Goal: Task Accomplishment & Management: Manage account settings

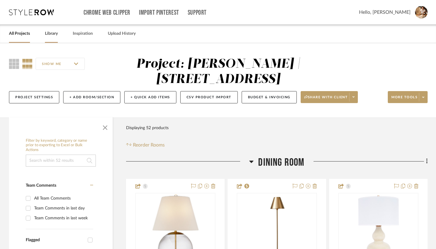
click at [51, 38] on div "Library" at bounding box center [51, 34] width 13 height 18
click at [55, 36] on link "Library" at bounding box center [51, 34] width 13 height 8
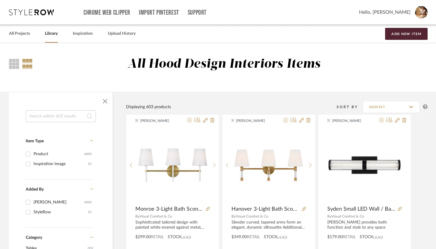
click at [78, 116] on input at bounding box center [61, 116] width 70 height 12
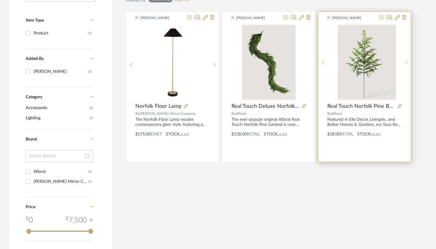
scroll to position [122, 0]
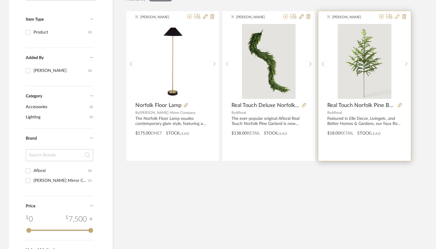
type input "norfol"
click at [399, 18] on icon at bounding box center [397, 16] width 5 height 5
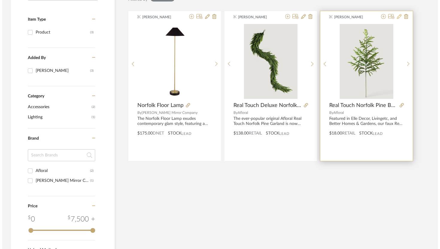
scroll to position [0, 0]
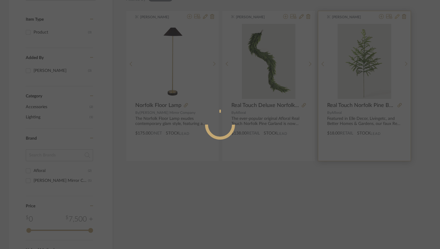
radio input "true"
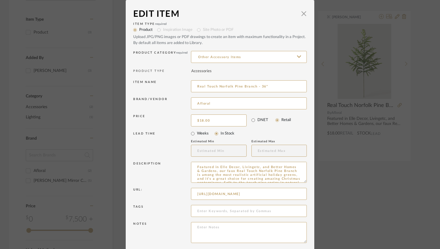
drag, startPoint x: 248, startPoint y: 102, endPoint x: 186, endPoint y: 105, distance: 62.7
click at [186, 105] on div "Brand/Vendor Afloral" at bounding box center [220, 104] width 174 height 17
type input "A"
click at [202, 102] on input "Regiency Int" at bounding box center [249, 103] width 116 height 12
click at [204, 103] on input "Regiency Int" at bounding box center [249, 103] width 116 height 12
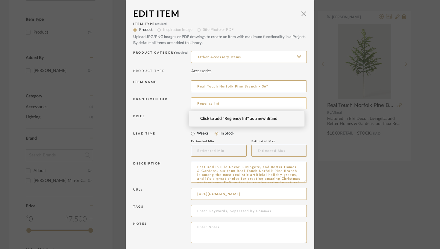
click at [229, 101] on input "Regency Int" at bounding box center [249, 103] width 116 height 12
click at [220, 103] on input "Regency Int" at bounding box center [249, 103] width 116 height 12
type input "Regency International"
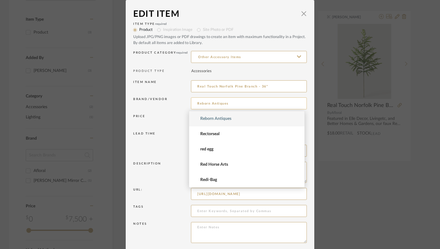
drag, startPoint x: 229, startPoint y: 103, endPoint x: 191, endPoint y: 103, distance: 37.4
click at [191, 103] on input "Reborn Antiques" at bounding box center [249, 103] width 116 height 12
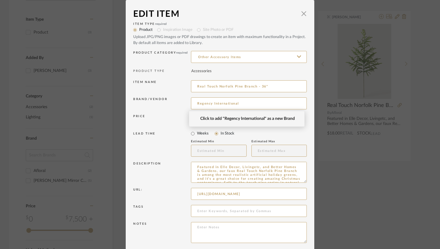
type input "Regency International"
click at [246, 118] on span "Click to add "Regency International" as a new Brand" at bounding box center [249, 118] width 98 height 5
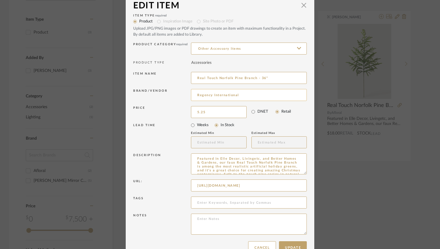
scroll to position [8, 0]
drag, startPoint x: 223, startPoint y: 122, endPoint x: 162, endPoint y: 1, distance: 134.8
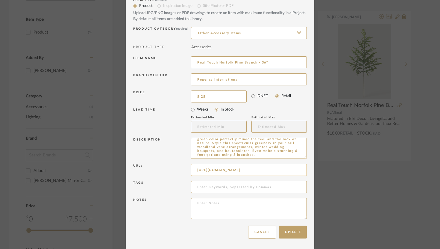
type input "$5.25"
drag, startPoint x: 192, startPoint y: 171, endPoint x: 344, endPoint y: 173, distance: 152.2
click at [344, 173] on div "Edit Item × Item Type required Product Inspiration Image Site Photo or PDF Uplo…" at bounding box center [220, 124] width 440 height 249
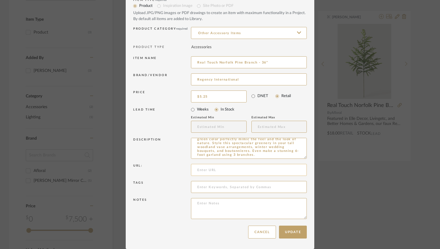
click at [253, 171] on input at bounding box center [249, 170] width 116 height 12
paste input "https://www.regency-rib.com/MTX58506.html"
type input "https://www.regency-rib.com/MTX58506.html"
click at [291, 229] on button "Update" at bounding box center [293, 232] width 28 height 13
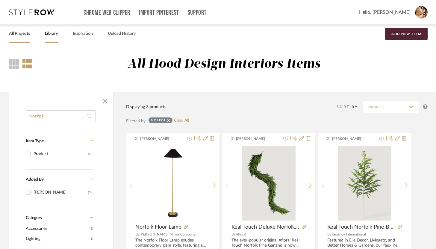
click at [22, 31] on link "All Projects" at bounding box center [19, 34] width 21 height 8
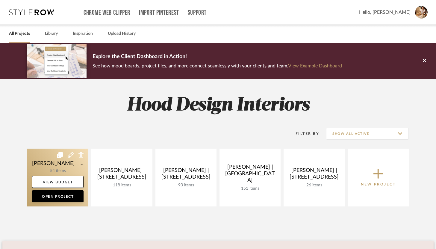
click at [65, 169] on link at bounding box center [57, 178] width 61 height 58
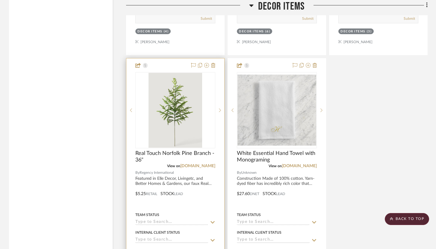
scroll to position [5048, 0]
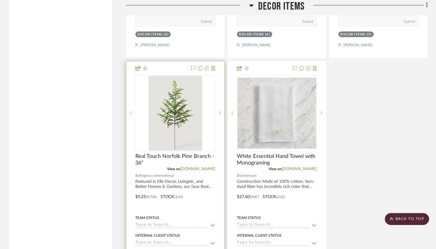
click at [176, 66] on div at bounding box center [175, 192] width 98 height 262
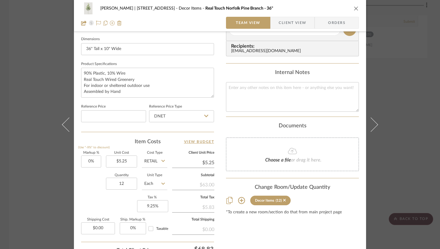
scroll to position [258, 0]
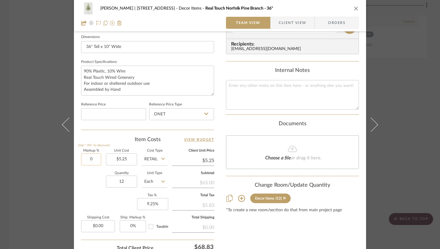
click at [89, 158] on input "0" at bounding box center [91, 159] width 20 height 12
type input "200%"
type input "5.25"
type input "$15.75"
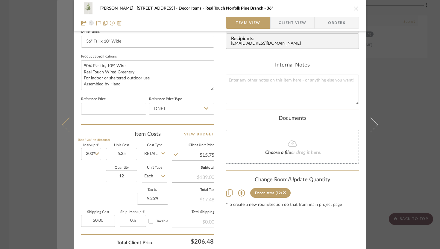
type input "$5.25"
click at [66, 123] on icon at bounding box center [69, 124] width 14 height 14
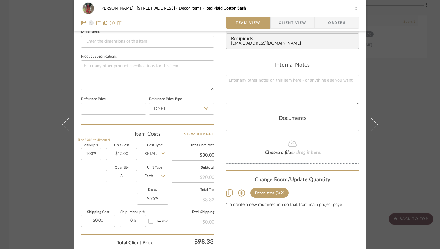
scroll to position [308, 0]
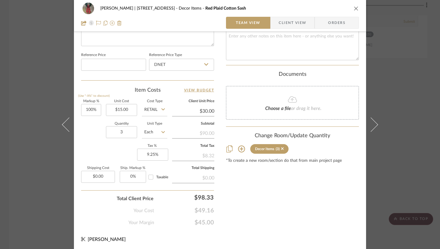
click at [355, 10] on icon "close" at bounding box center [356, 8] width 5 height 5
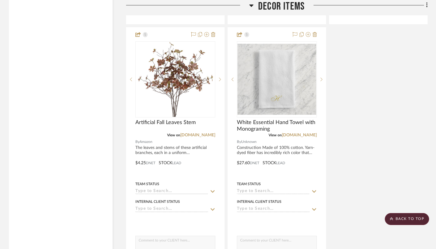
scroll to position [5161, 0]
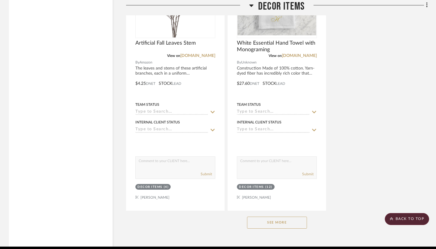
click at [275, 217] on button "See More" at bounding box center [277, 223] width 60 height 12
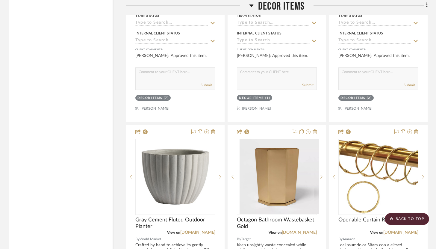
scroll to position [6047, 0]
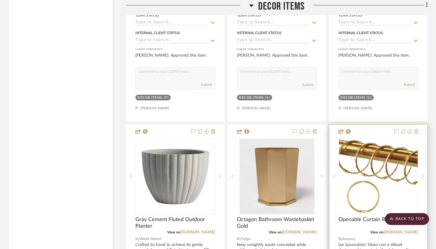
click at [418, 129] on icon at bounding box center [416, 131] width 4 height 5
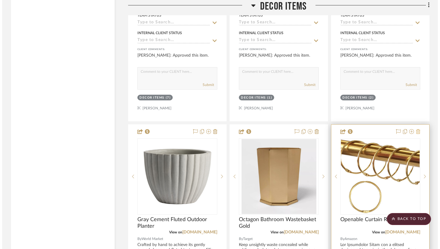
scroll to position [0, 0]
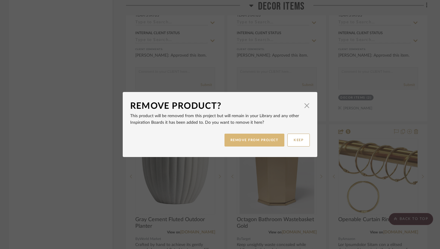
click at [262, 140] on button "REMOVE FROM PROJECT" at bounding box center [255, 140] width 60 height 13
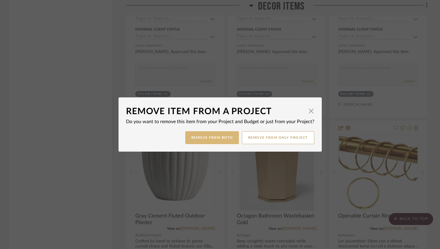
click at [218, 140] on button "Remove from Both" at bounding box center [212, 137] width 54 height 13
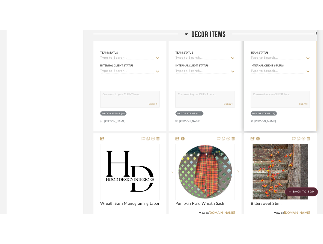
scroll to position [5187, 0]
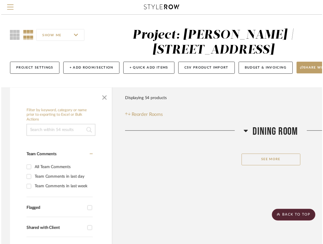
scroll to position [1428, 0]
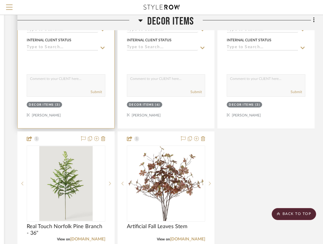
scroll to position [4947, 109]
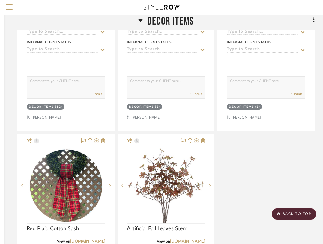
drag, startPoint x: 64, startPoint y: 136, endPoint x: 65, endPoint y: 131, distance: 4.8
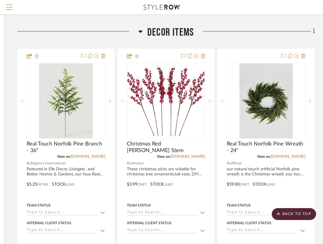
scroll to position [4436, 109]
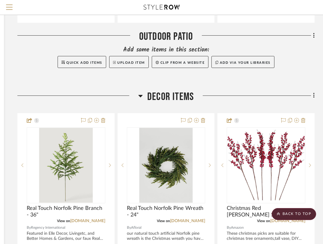
drag, startPoint x: 252, startPoint y: 117, endPoint x: 236, endPoint y: 114, distance: 16.4
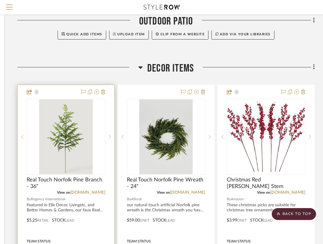
scroll to position [4465, 109]
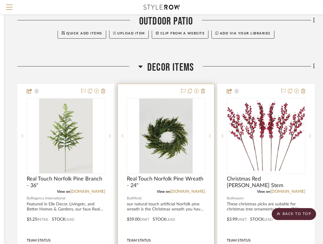
click at [161, 189] on div "View on amazon.com" at bounding box center [166, 191] width 78 height 5
click at [166, 90] on div at bounding box center [166, 215] width 96 height 262
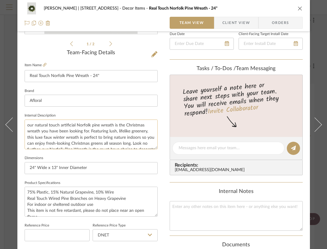
scroll to position [137, 0]
click at [45, 63] on icon at bounding box center [45, 65] width 4 height 4
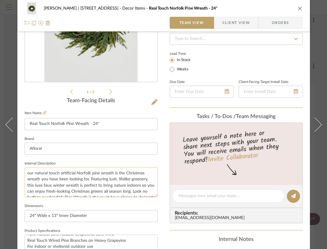
scroll to position [90, 0]
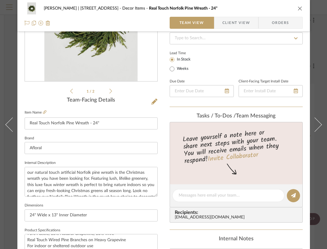
click at [158, 99] on div "Danielle Hirschovits | 349 Boot Hill Ln Decor Items Real Touch Norfolk Pine Wre…" at bounding box center [163, 191] width 292 height 553
click at [157, 101] on button at bounding box center [154, 102] width 7 height 10
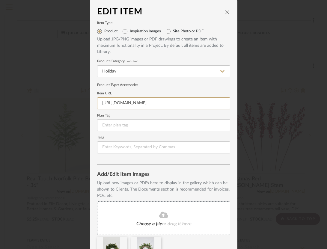
scroll to position [0, 1067]
drag, startPoint x: 99, startPoint y: 103, endPoint x: 260, endPoint y: 102, distance: 160.5
click at [260, 102] on div "Edit Item Item Type Product Inspiration Images Site Photo or PDF Upload JPG/PNG…" at bounding box center [163, 124] width 327 height 249
click at [151, 102] on input at bounding box center [163, 103] width 133 height 12
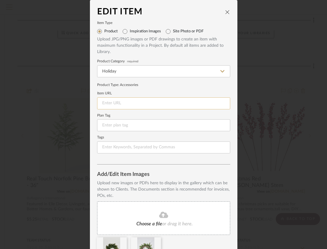
paste input "https://www.afloral.com/products/24-just-cut-norfolk-pine-wreath"
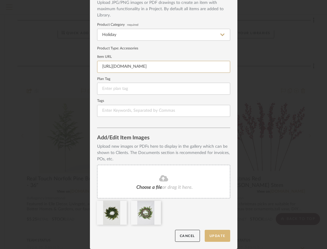
type input "https://www.afloral.com/products/24-just-cut-norfolk-pine-wreath"
click at [214, 237] on button "Update" at bounding box center [217, 236] width 25 height 12
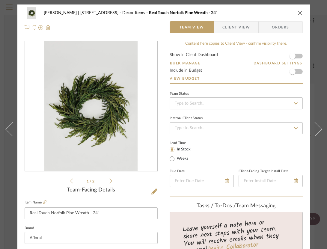
click at [299, 13] on icon "close" at bounding box center [299, 12] width 5 height 5
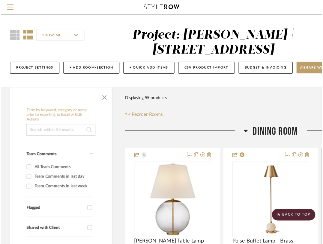
scroll to position [4465, 109]
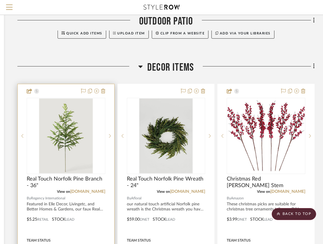
click at [62, 87] on div at bounding box center [66, 215] width 96 height 262
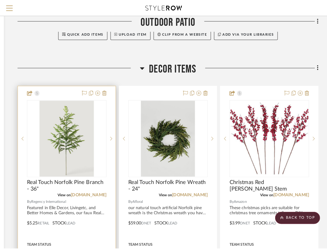
scroll to position [0, 0]
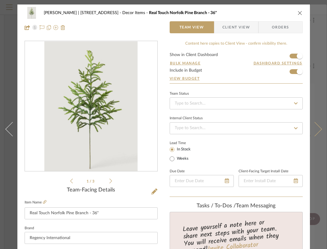
click at [316, 127] on icon at bounding box center [314, 129] width 14 height 14
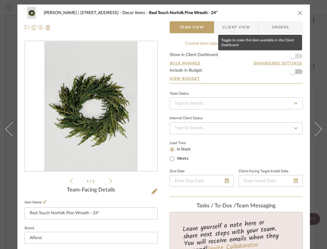
click at [296, 57] on span "button" at bounding box center [292, 55] width 13 height 13
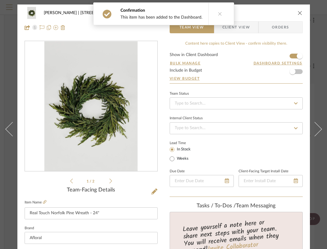
click at [298, 70] on form "Show in Client Dashboard Bulk Manage Dashboard Settings Include in Budget View …" at bounding box center [236, 68] width 133 height 31
click at [295, 72] on span "button" at bounding box center [292, 71] width 13 height 13
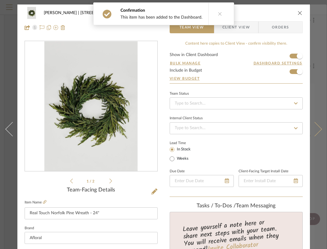
click at [316, 125] on button at bounding box center [318, 128] width 17 height 249
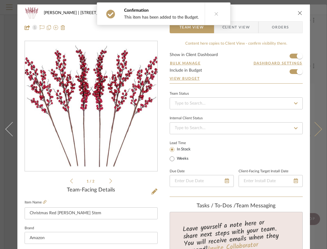
click at [314, 126] on icon at bounding box center [314, 129] width 14 height 14
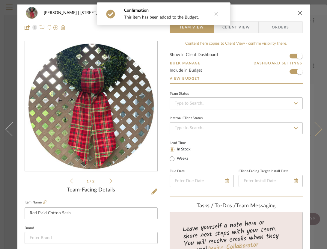
click at [316, 128] on icon at bounding box center [314, 129] width 14 height 14
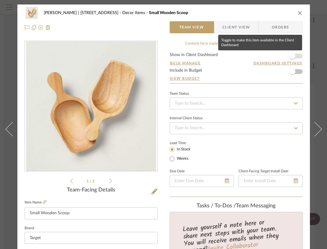
click at [295, 59] on span "button" at bounding box center [292, 55] width 13 height 13
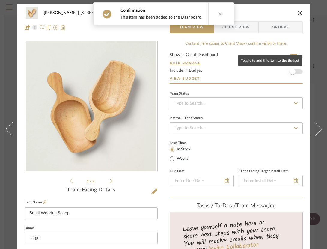
click at [297, 72] on span "button" at bounding box center [292, 71] width 13 height 13
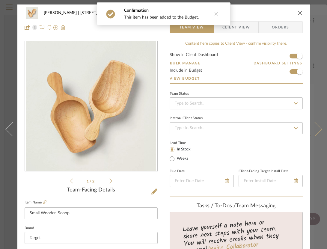
click at [314, 122] on button at bounding box center [318, 128] width 17 height 249
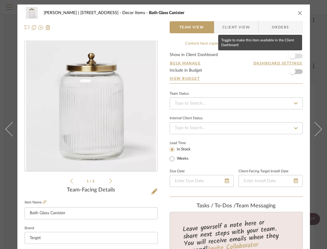
click at [295, 54] on span "button" at bounding box center [292, 55] width 13 height 13
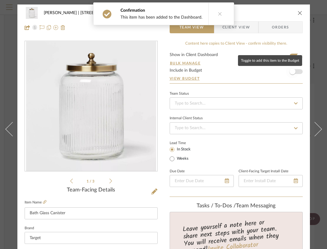
click at [296, 69] on span "button" at bounding box center [292, 71] width 13 height 13
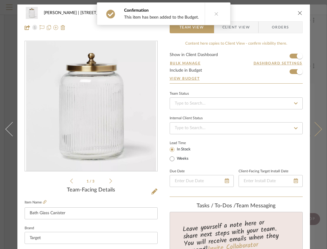
click at [319, 128] on button at bounding box center [318, 128] width 17 height 249
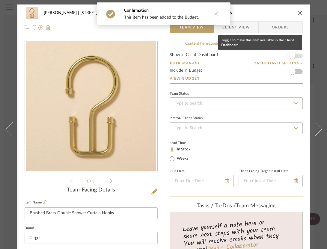
click at [288, 53] on span "button" at bounding box center [292, 55] width 13 height 13
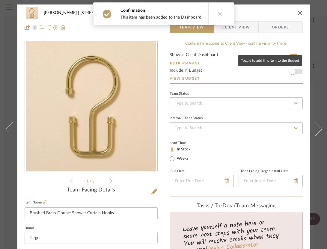
click at [293, 69] on span "button" at bounding box center [292, 71] width 13 height 13
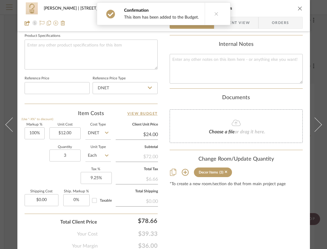
scroll to position [285, 0]
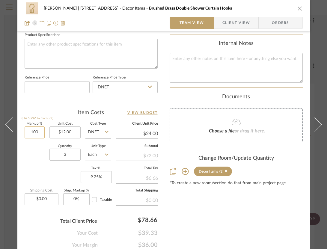
click at [34, 131] on input "100" at bounding box center [35, 132] width 20 height 12
type input "50%"
type input "12.00"
type input "$18.00"
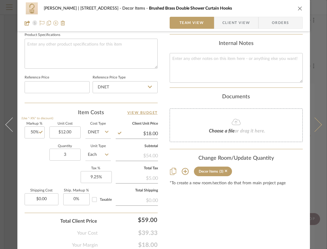
click at [312, 125] on icon at bounding box center [314, 124] width 14 height 14
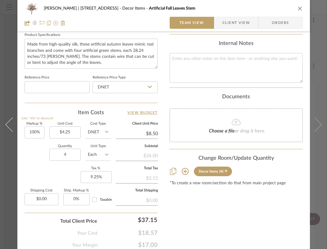
click at [311, 125] on icon at bounding box center [314, 124] width 14 height 14
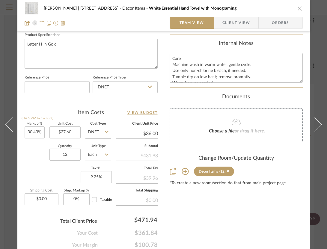
scroll to position [0, 0]
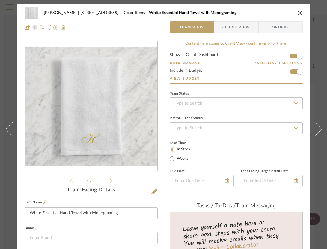
click at [300, 10] on button "close" at bounding box center [299, 12] width 5 height 5
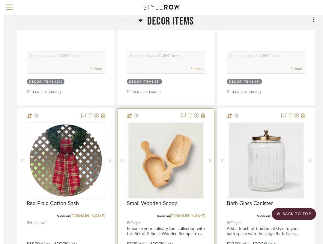
click at [173, 114] on div at bounding box center [166, 240] width 96 height 262
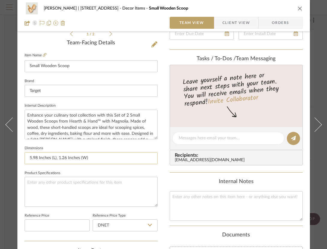
scroll to position [229, 0]
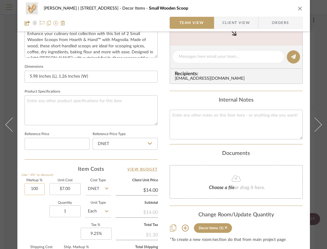
click at [30, 188] on input "100" at bounding box center [35, 189] width 20 height 12
type input "50%"
type input "7.00"
type input "$10.50"
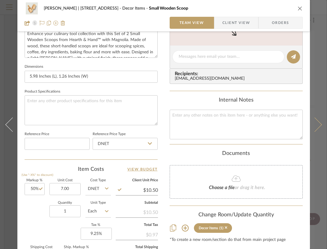
type input "$7.00"
click at [314, 125] on icon at bounding box center [314, 124] width 14 height 14
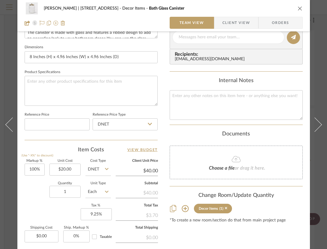
scroll to position [255, 0]
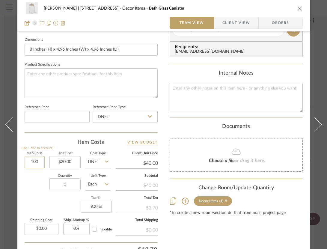
click at [33, 160] on input "100" at bounding box center [35, 162] width 20 height 12
type input "550%"
type input "20.00"
type input "$130.00"
type input "550"
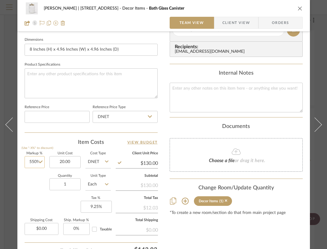
type input "$20.00"
click at [35, 158] on input "550" at bounding box center [35, 162] width 20 height 12
type input "50%"
type input "20.00"
type input "$30.00"
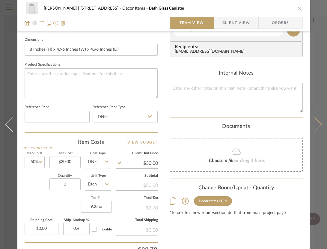
click at [315, 115] on button at bounding box center [318, 124] width 17 height 249
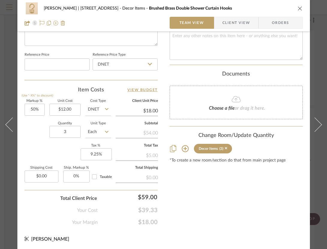
scroll to position [312, 0]
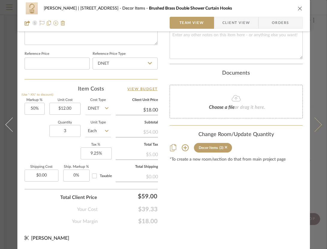
click at [313, 121] on icon at bounding box center [314, 124] width 14 height 14
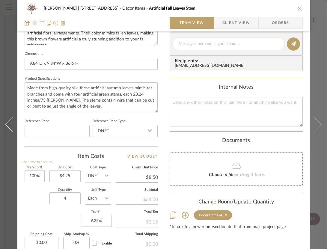
scroll to position [127, 0]
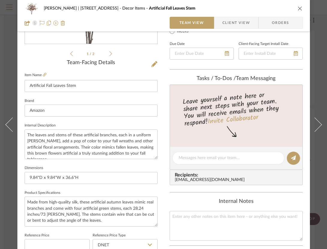
click at [300, 9] on icon "close" at bounding box center [299, 8] width 5 height 5
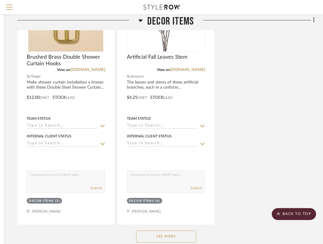
scroll to position [5157, 109]
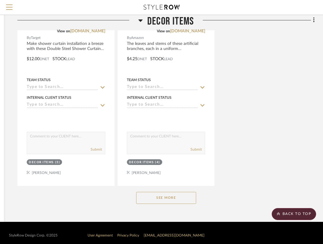
click at [189, 192] on button "See More" at bounding box center [166, 198] width 60 height 12
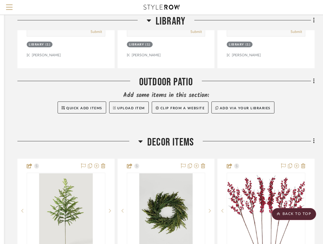
scroll to position [4393, 109]
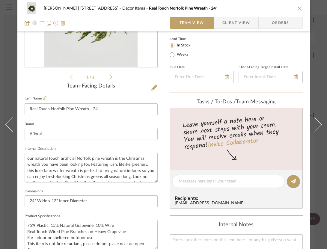
scroll to position [214, 0]
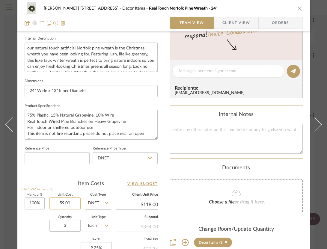
click at [67, 204] on input "59.00" at bounding box center [64, 203] width 31 height 12
type input "$39.20"
click at [154, 204] on input "78.40" at bounding box center [137, 204] width 42 height 9
type input "59"
type input "50.51%"
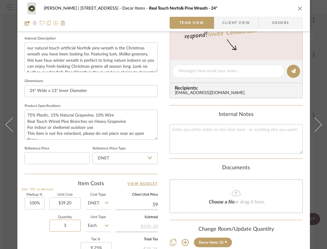
type input "$59.00"
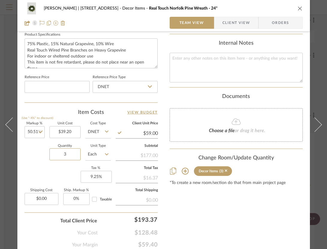
scroll to position [286, 0]
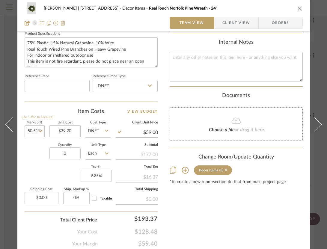
click at [224, 223] on div "Content here copies to Client View - confirm visibility there. Show in Client D…" at bounding box center [236, 0] width 133 height 493
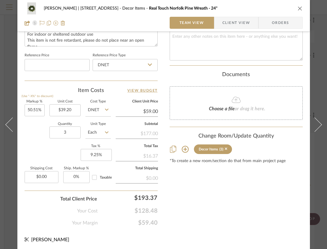
scroll to position [312, 0]
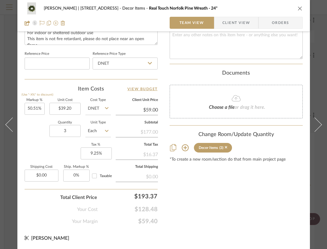
click at [35, 121] on div "Quantity 3 Unit Type Each" at bounding box center [68, 131] width 86 height 21
click at [76, 128] on input "3" at bounding box center [64, 131] width 31 height 12
type input "59.00"
click at [150, 105] on input "59.00" at bounding box center [137, 109] width 42 height 9
type input "50.51"
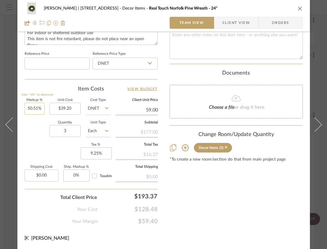
type input "$59.00"
click at [38, 110] on input "50.51" at bounding box center [35, 109] width 20 height 12
click at [36, 107] on input "50.51" at bounding box center [35, 109] width 20 height 12
type input "5"
type input "30%"
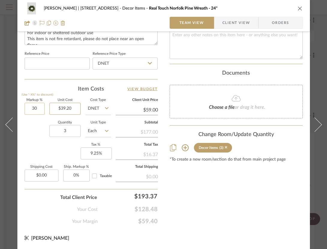
type input "39.20"
type input "$50.96"
type input "30"
type input "$39.20"
click at [32, 104] on input "30" at bounding box center [35, 109] width 20 height 12
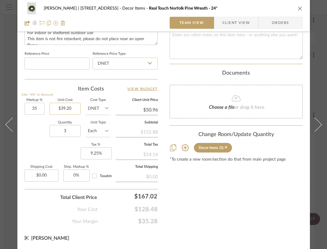
type input "35%"
type input "39.20"
type input "$52.92"
type input "$39.20"
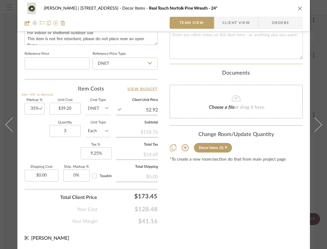
click at [155, 105] on input "52.92" at bounding box center [137, 109] width 42 height 9
type input "592"
type input "1410.2%"
click at [152, 105] on input "592.00" at bounding box center [137, 109] width 42 height 9
type input "5900"
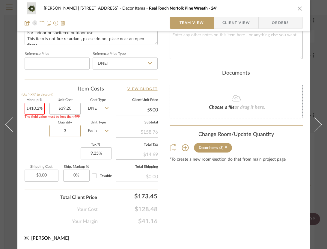
type input "14951.02%"
type input "5900.00"
click at [156, 105] on input "5900.00" at bounding box center [137, 109] width 42 height 9
type input "4"
type input "59"
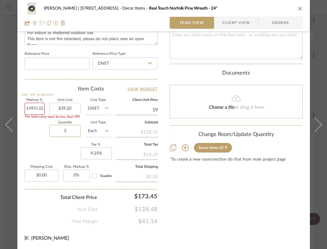
type input "50.51%"
type input "$59.00"
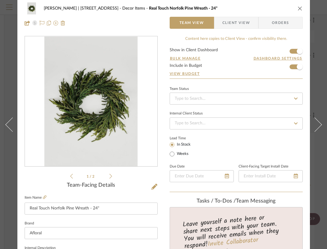
scroll to position [0, 0]
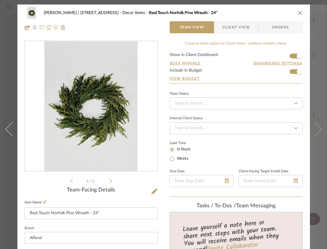
click at [311, 126] on icon at bounding box center [314, 129] width 14 height 14
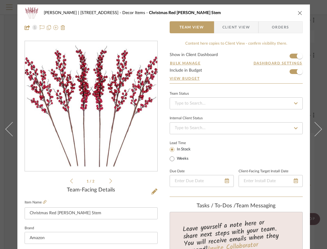
click at [300, 13] on icon "close" at bounding box center [299, 12] width 5 height 5
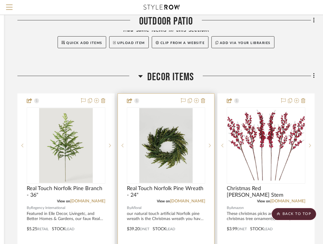
scroll to position [4461, 109]
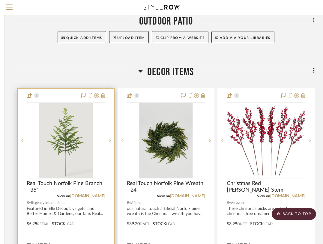
click at [71, 93] on div at bounding box center [66, 220] width 96 height 262
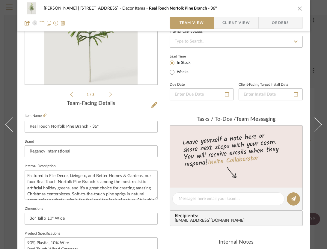
scroll to position [31, 0]
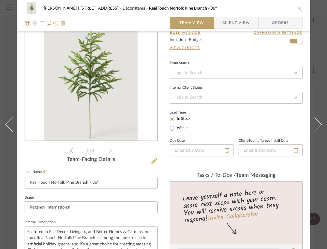
click at [156, 159] on icon at bounding box center [154, 161] width 6 height 6
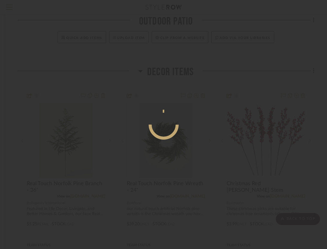
scroll to position [0, 0]
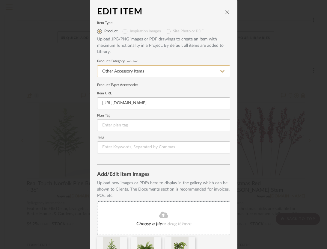
click at [156, 71] on input "Other Accessory Items" at bounding box center [163, 71] width 133 height 12
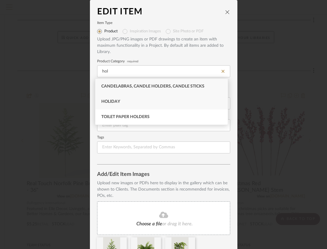
click at [148, 104] on div "Holiday" at bounding box center [161, 101] width 132 height 15
type input "Holiday"
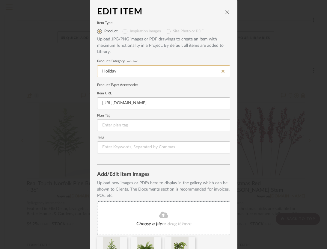
scroll to position [37, 0]
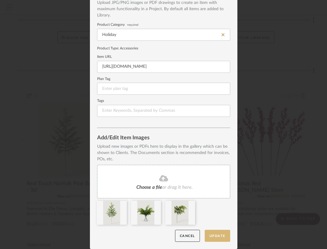
click at [210, 236] on button "Update" at bounding box center [217, 236] width 25 height 12
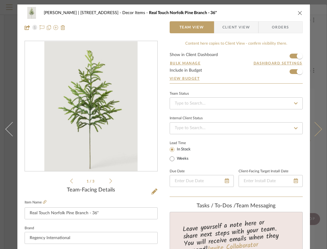
click at [316, 128] on icon at bounding box center [314, 129] width 14 height 14
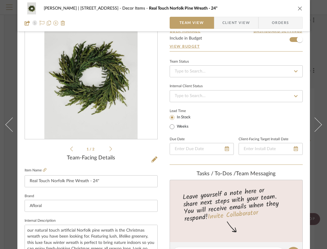
scroll to position [44, 0]
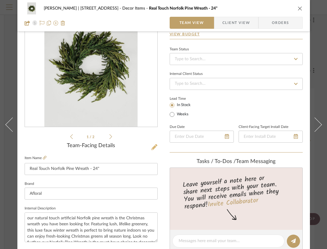
click at [155, 149] on icon at bounding box center [154, 147] width 6 height 6
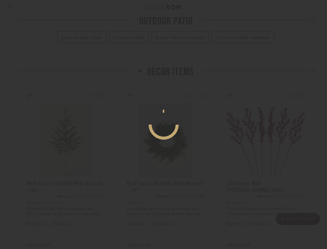
scroll to position [0, 0]
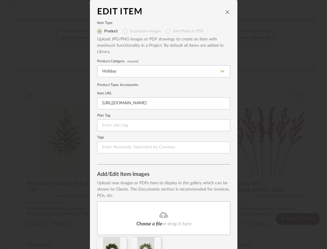
click at [225, 13] on icon "close" at bounding box center [227, 12] width 5 height 5
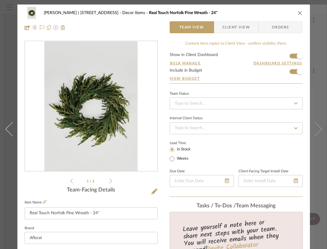
click at [310, 130] on icon at bounding box center [314, 129] width 14 height 14
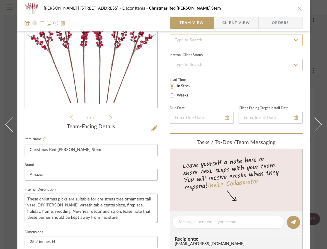
scroll to position [70, 0]
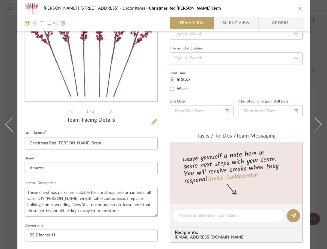
click at [157, 120] on button at bounding box center [154, 122] width 7 height 10
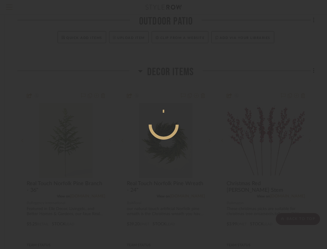
scroll to position [0, 0]
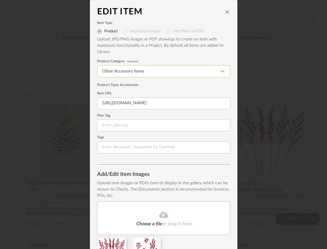
click at [156, 74] on input "Other Accessory Items" at bounding box center [163, 71] width 133 height 12
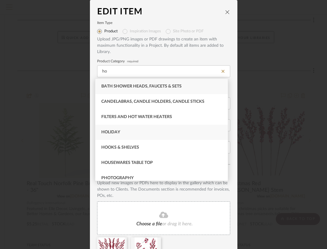
click at [129, 133] on div "Holiday" at bounding box center [161, 132] width 132 height 15
type input "Holiday"
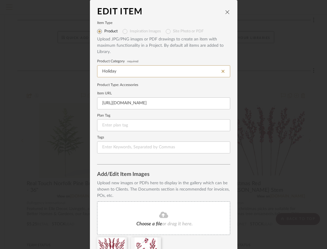
scroll to position [37, 0]
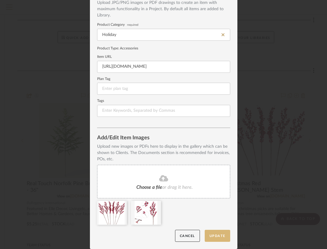
click at [218, 236] on button "Update" at bounding box center [217, 236] width 25 height 12
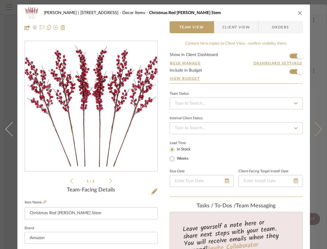
click at [319, 135] on button at bounding box center [318, 128] width 17 height 249
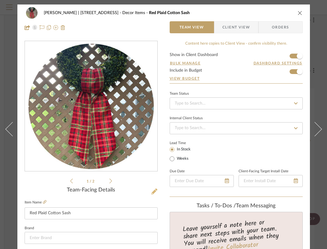
click at [155, 191] on icon at bounding box center [154, 191] width 6 height 6
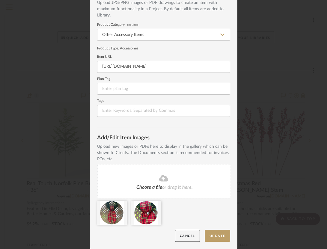
scroll to position [0, 0]
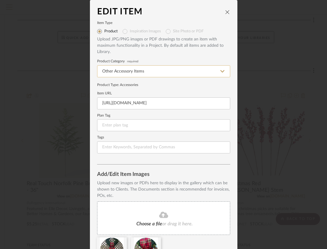
click at [163, 69] on input "Other Accessory Items" at bounding box center [163, 71] width 133 height 12
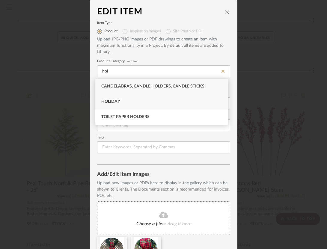
click at [137, 102] on div "Holiday" at bounding box center [161, 101] width 132 height 15
type input "Holiday"
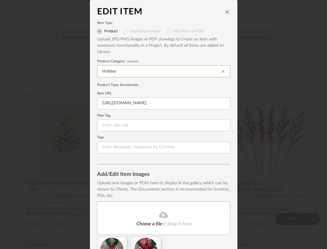
scroll to position [37, 0]
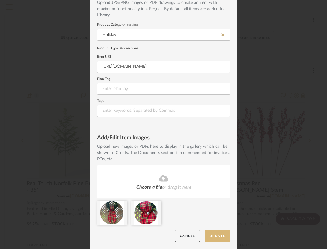
click at [224, 237] on button "Update" at bounding box center [217, 236] width 25 height 12
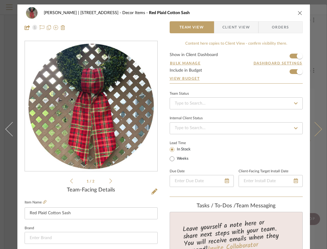
click at [317, 126] on button at bounding box center [318, 128] width 17 height 249
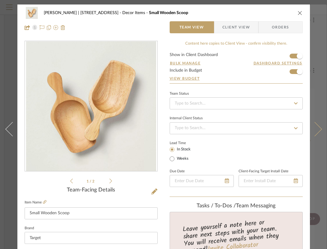
click at [317, 128] on button at bounding box center [318, 128] width 17 height 249
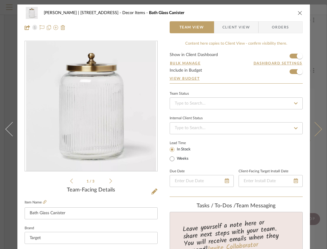
click at [317, 128] on button at bounding box center [318, 128] width 17 height 249
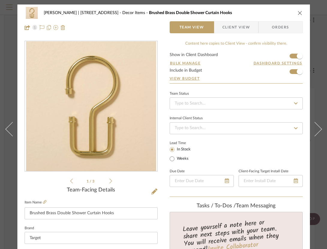
click at [317, 128] on button at bounding box center [318, 128] width 17 height 249
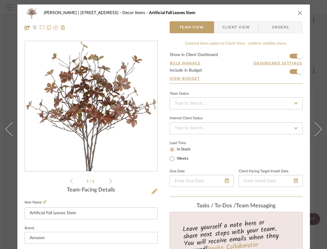
click at [152, 191] on icon at bounding box center [154, 191] width 6 height 6
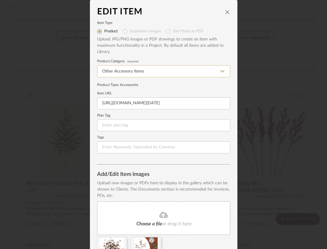
click at [167, 71] on input "Other Accessory Items" at bounding box center [163, 71] width 133 height 12
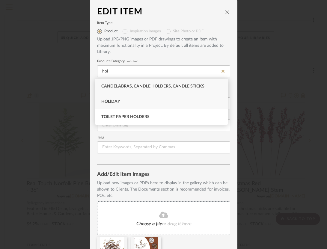
click at [153, 101] on div "Holiday" at bounding box center [161, 101] width 132 height 15
type input "Holiday"
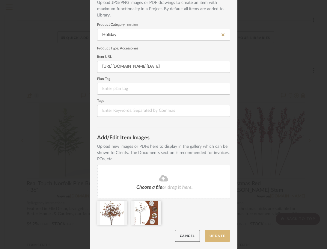
click at [220, 238] on button "Update" at bounding box center [217, 236] width 25 height 12
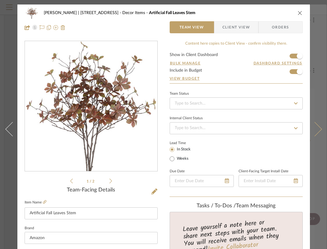
click at [313, 126] on icon at bounding box center [314, 129] width 14 height 14
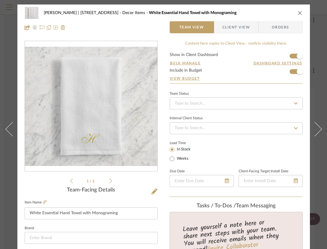
click at [300, 12] on icon "close" at bounding box center [299, 12] width 5 height 5
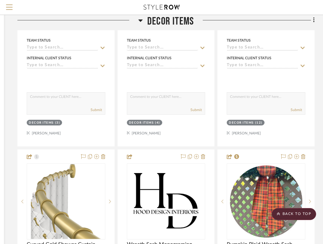
scroll to position [5261, 109]
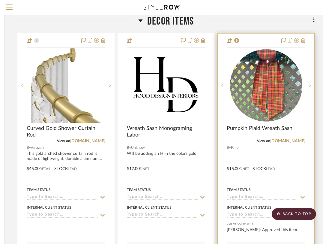
click at [299, 164] on div at bounding box center [265, 165] width 96 height 262
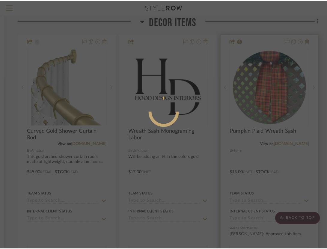
scroll to position [0, 0]
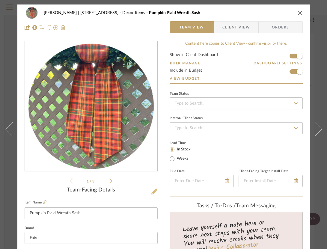
click at [153, 193] on icon at bounding box center [154, 191] width 6 height 6
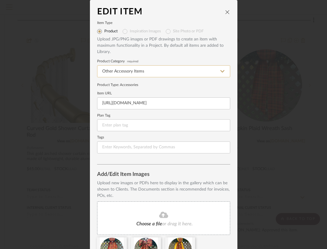
click at [166, 70] on input "Other Accessory Items" at bounding box center [163, 71] width 133 height 12
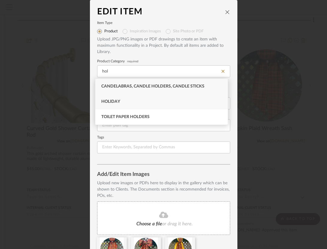
click at [125, 101] on div "Holiday" at bounding box center [161, 101] width 132 height 15
type input "Holiday"
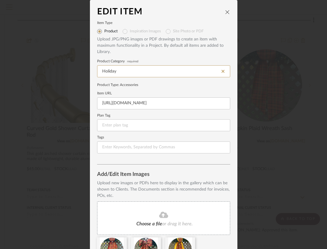
scroll to position [37, 0]
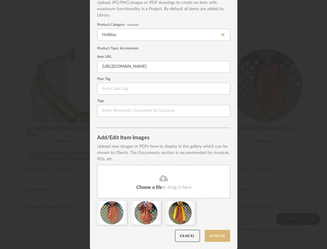
click at [220, 236] on button "Update" at bounding box center [217, 236] width 25 height 12
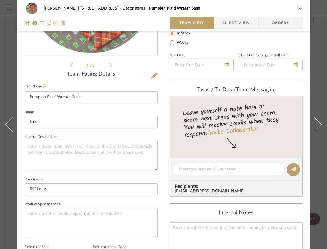
scroll to position [154, 0]
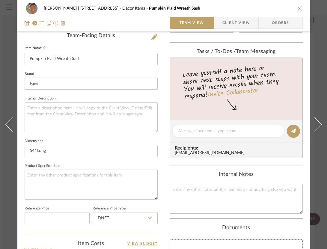
click at [300, 5] on div "Danielle Hirschovits | 349 Boot Hill Ln Decor Items Pumpkin Plaid Wreath Sash" at bounding box center [164, 8] width 278 height 12
click at [300, 8] on icon "close" at bounding box center [299, 8] width 5 height 5
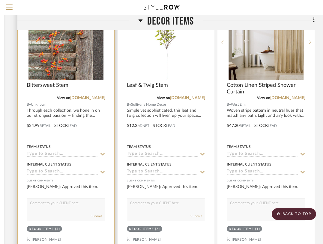
scroll to position [5621, 109]
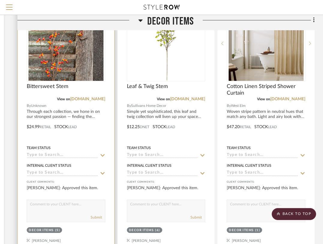
click at [95, 83] on div "Bittersweet Stem" at bounding box center [66, 89] width 78 height 13
click at [87, 84] on div "Bittersweet Stem" at bounding box center [66, 89] width 78 height 13
click at [56, 83] on span "Bittersweet Stem" at bounding box center [48, 86] width 42 height 7
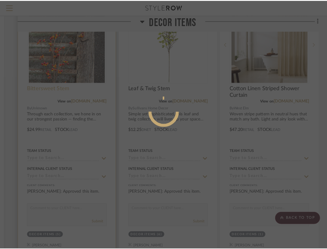
scroll to position [0, 0]
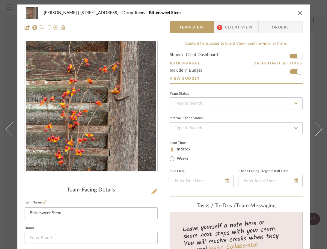
click at [153, 189] on icon at bounding box center [154, 191] width 6 height 6
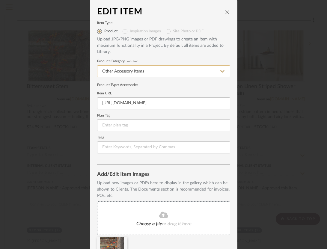
click at [173, 74] on input "Other Accessory Items" at bounding box center [163, 71] width 133 height 12
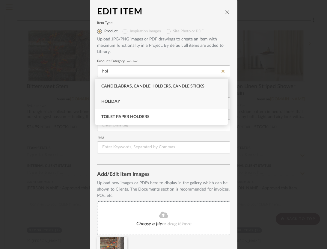
click at [149, 102] on div "Holiday" at bounding box center [161, 101] width 132 height 15
type input "Holiday"
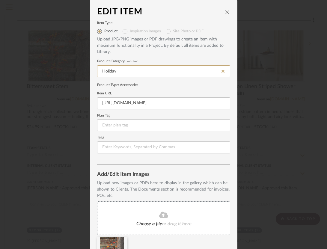
scroll to position [37, 0]
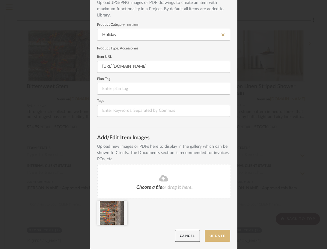
click at [217, 237] on button "Update" at bounding box center [217, 236] width 25 height 12
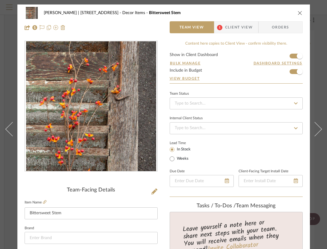
click at [300, 11] on icon "close" at bounding box center [299, 12] width 5 height 5
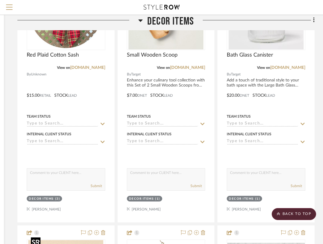
scroll to position [4703, 109]
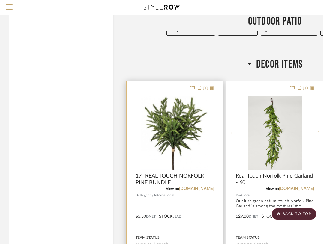
scroll to position [4496, 0]
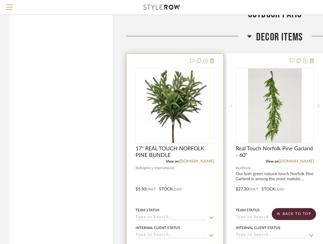
click at [162, 55] on div at bounding box center [174, 185] width 96 height 262
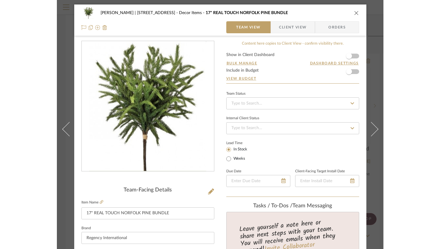
scroll to position [82, 0]
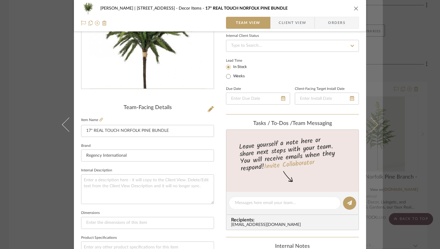
click at [326, 123] on icon at bounding box center [371, 124] width 14 height 14
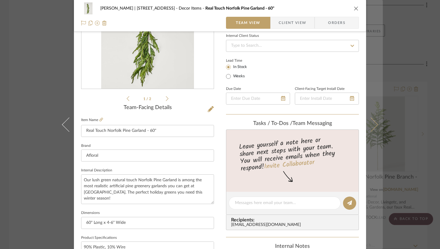
click at [326, 124] on icon at bounding box center [371, 124] width 14 height 14
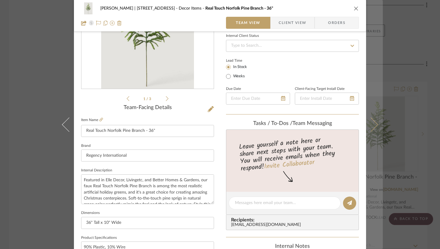
click at [326, 122] on icon at bounding box center [371, 124] width 14 height 14
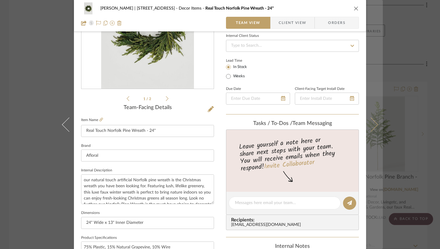
click at [326, 122] on icon at bounding box center [371, 124] width 14 height 14
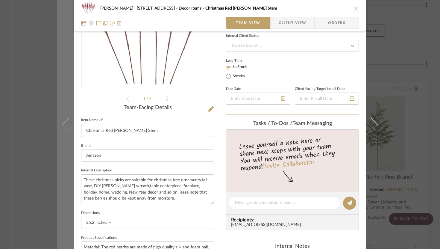
click at [68, 126] on icon at bounding box center [69, 124] width 14 height 14
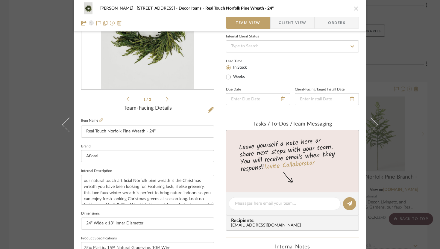
scroll to position [0, 0]
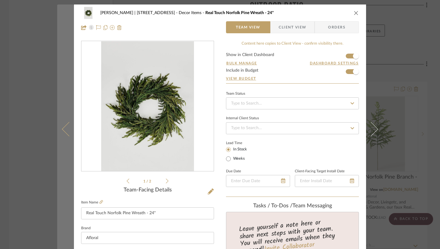
click at [67, 130] on icon at bounding box center [69, 129] width 14 height 14
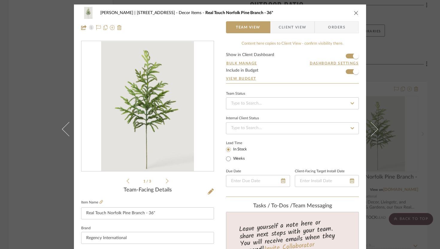
click at [67, 130] on icon at bounding box center [69, 129] width 14 height 14
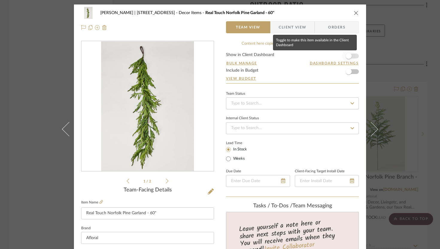
click at [326, 57] on span "button" at bounding box center [348, 55] width 13 height 13
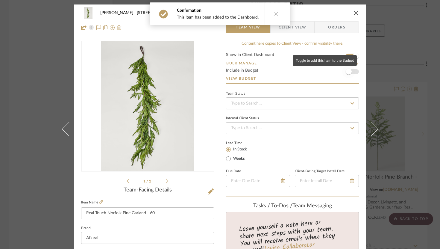
click at [326, 74] on span "button" at bounding box center [348, 71] width 13 height 13
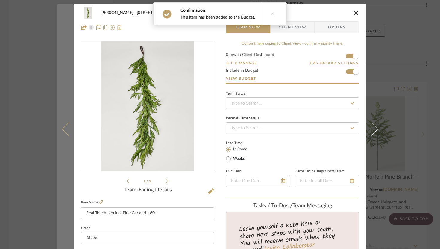
click at [63, 129] on icon at bounding box center [69, 129] width 14 height 14
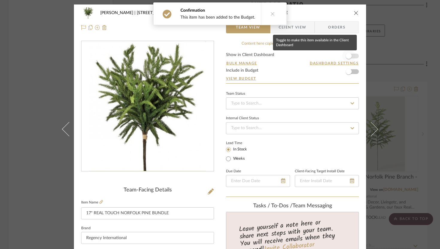
click at [326, 56] on span "button" at bounding box center [349, 56] width 6 height 6
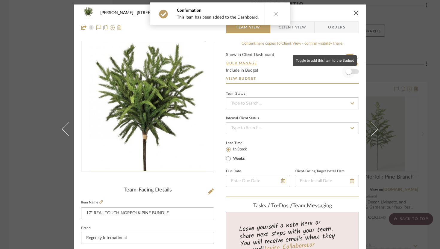
click at [326, 70] on span "button" at bounding box center [348, 71] width 13 height 13
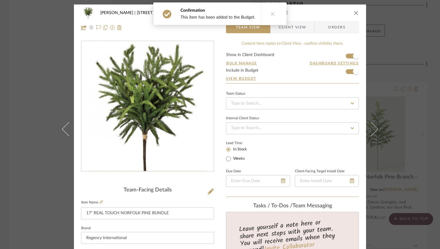
click at [326, 14] on icon "close" at bounding box center [356, 12] width 5 height 5
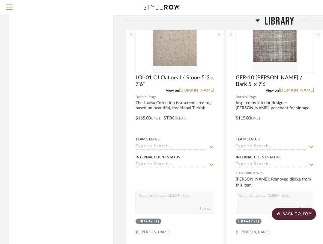
scroll to position [4047, 0]
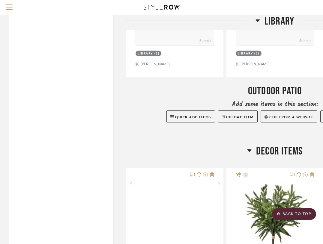
scroll to position [4432, 0]
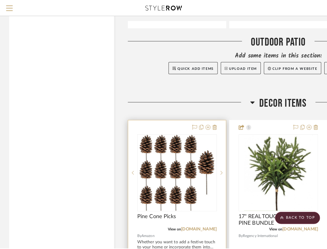
scroll to position [0, 0]
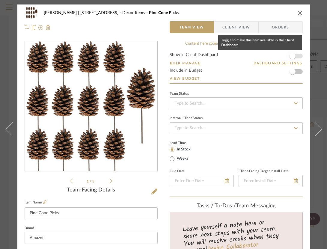
click at [294, 56] on span "button" at bounding box center [292, 56] width 6 height 6
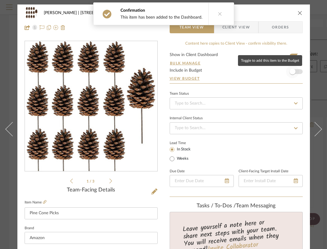
click at [296, 66] on span "button" at bounding box center [292, 71] width 13 height 13
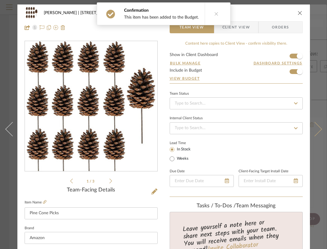
click at [317, 125] on button at bounding box center [318, 128] width 17 height 249
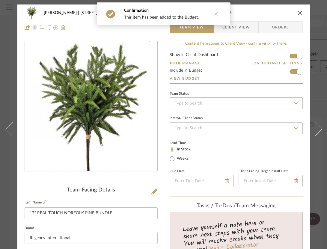
click at [299, 10] on div "Danielle Hirschovits | 349 Boot Hill Ln Decor Items 17" REAL TOUCH NORFOLK PINE…" at bounding box center [164, 13] width 278 height 12
click at [299, 13] on icon "close" at bounding box center [299, 12] width 5 height 5
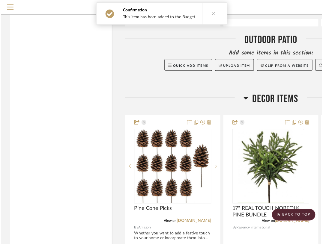
scroll to position [4432, 0]
